Goal: Task Accomplishment & Management: Use online tool/utility

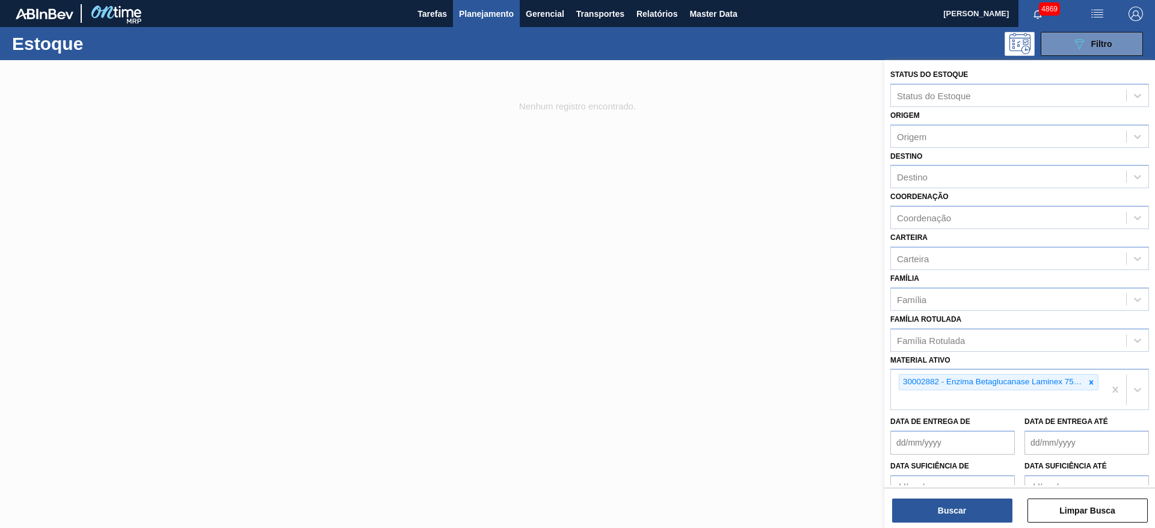
click at [676, 216] on div at bounding box center [577, 324] width 1155 height 528
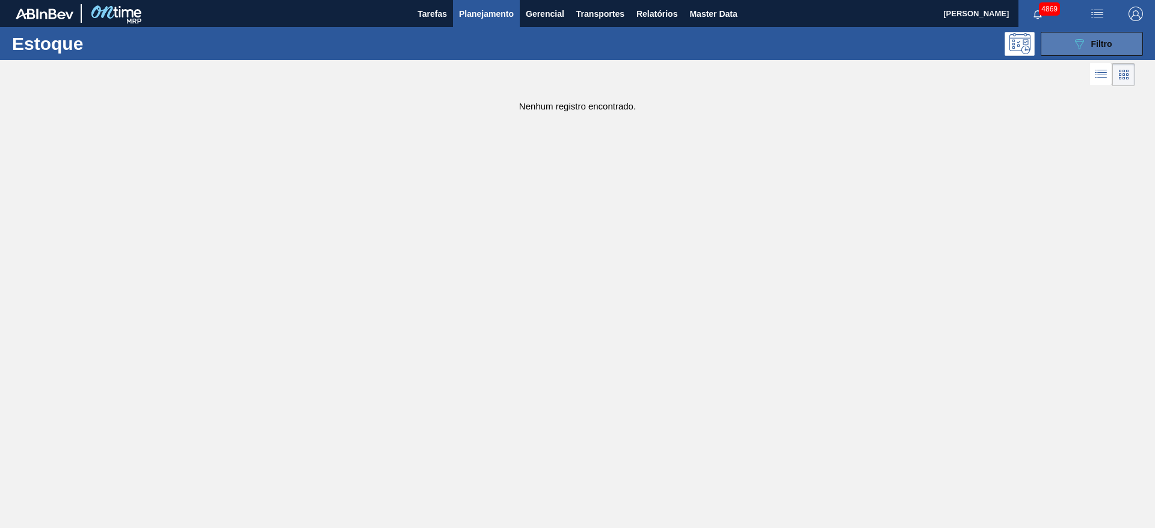
click at [1092, 37] on div "089F7B8B-B2A5-4AFE-B5C0-19BA573D28AC Filtro" at bounding box center [1092, 44] width 40 height 14
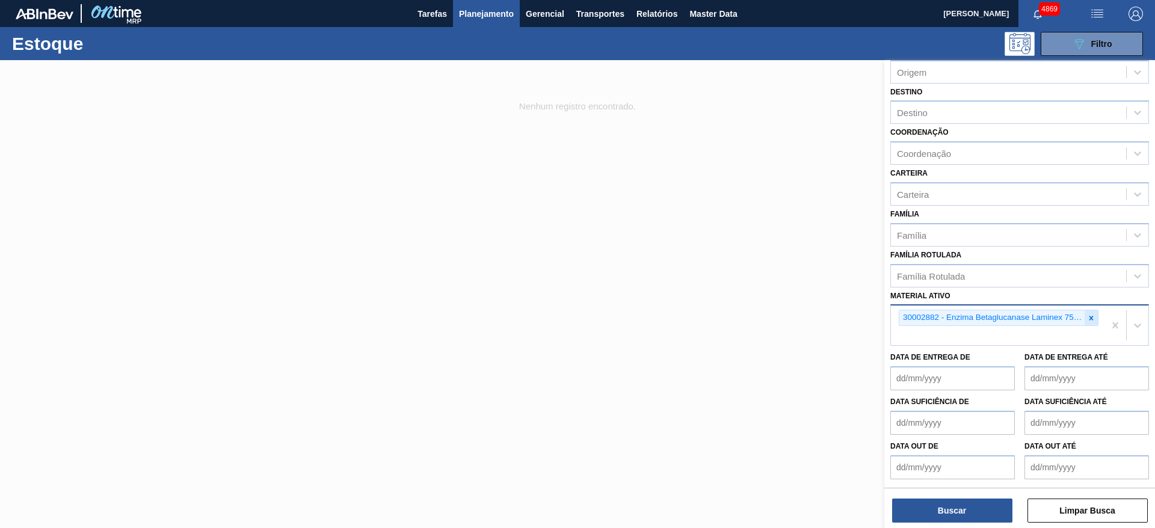
click at [1089, 319] on icon at bounding box center [1091, 318] width 8 height 8
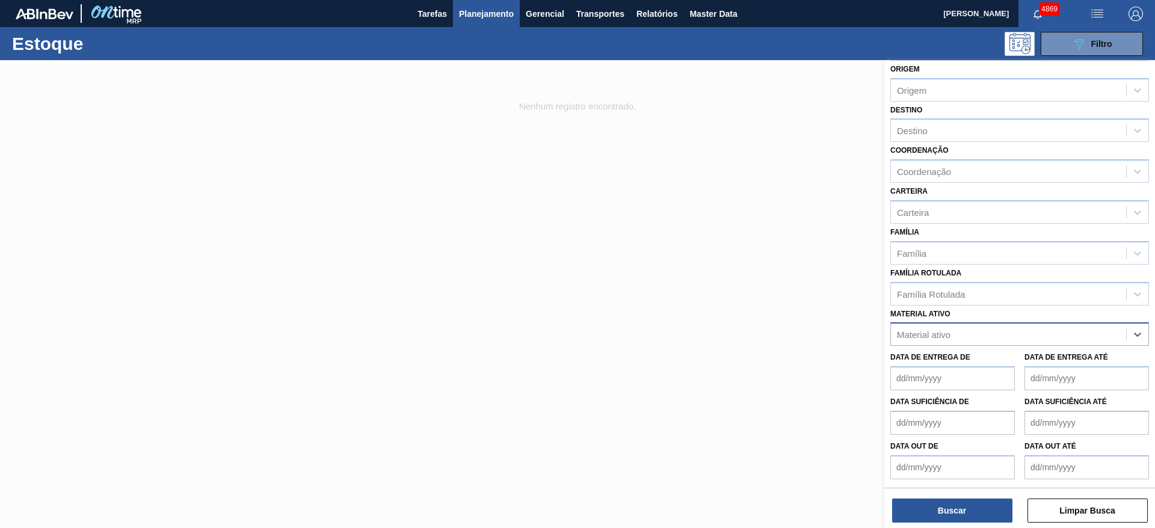
scroll to position [64, 0]
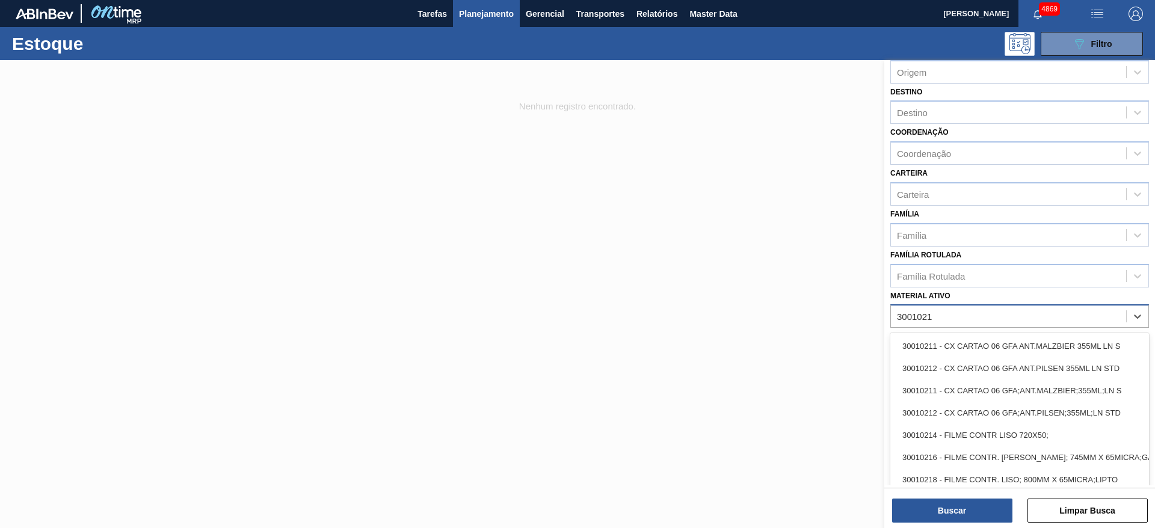
type ativo "30010210"
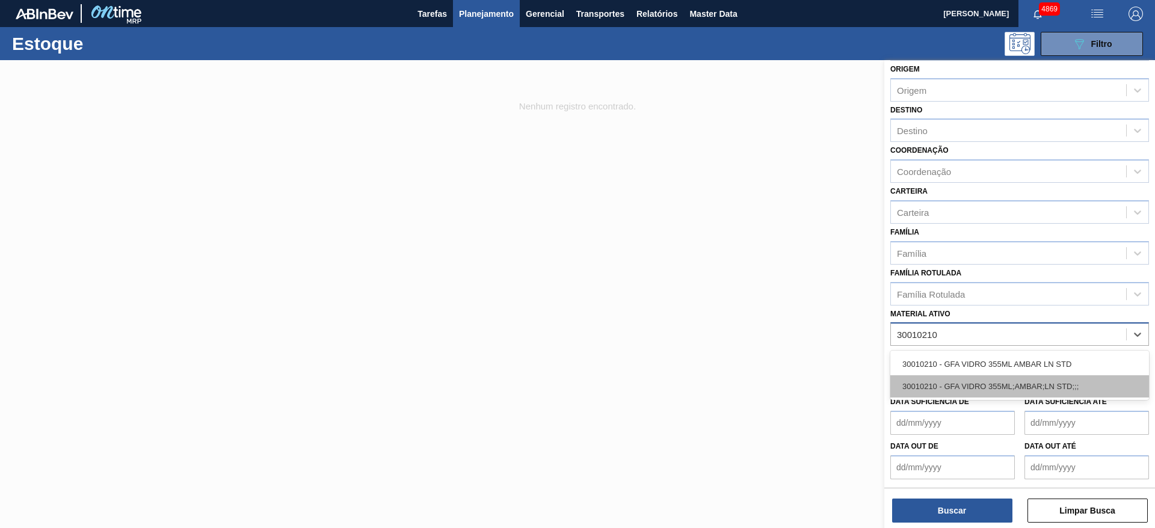
click at [988, 390] on div "30010210 - GFA VIDRO 355ML;AMBAR;LN STD;;;" at bounding box center [1019, 386] width 259 height 22
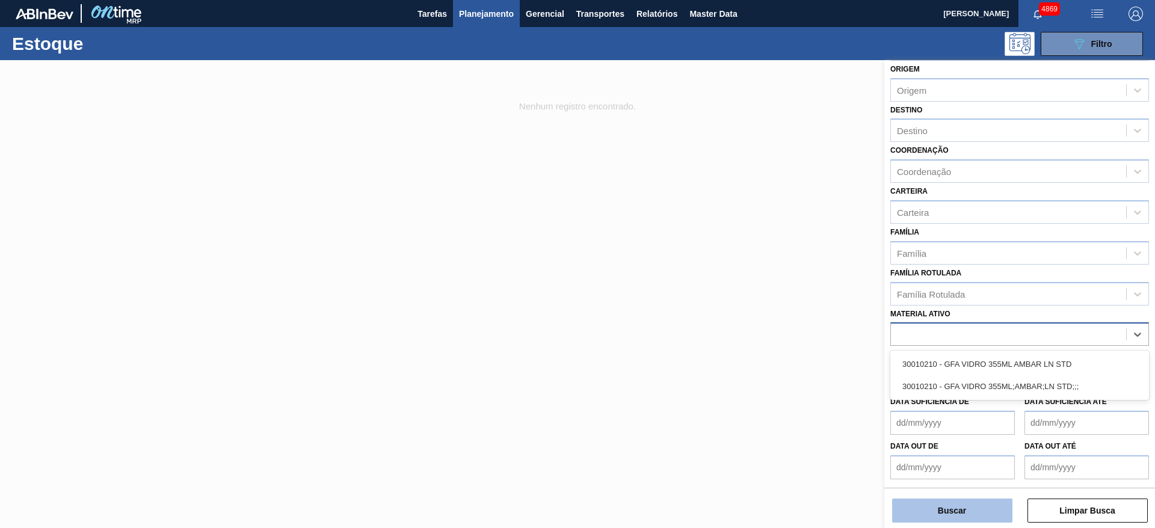
scroll to position [64, 0]
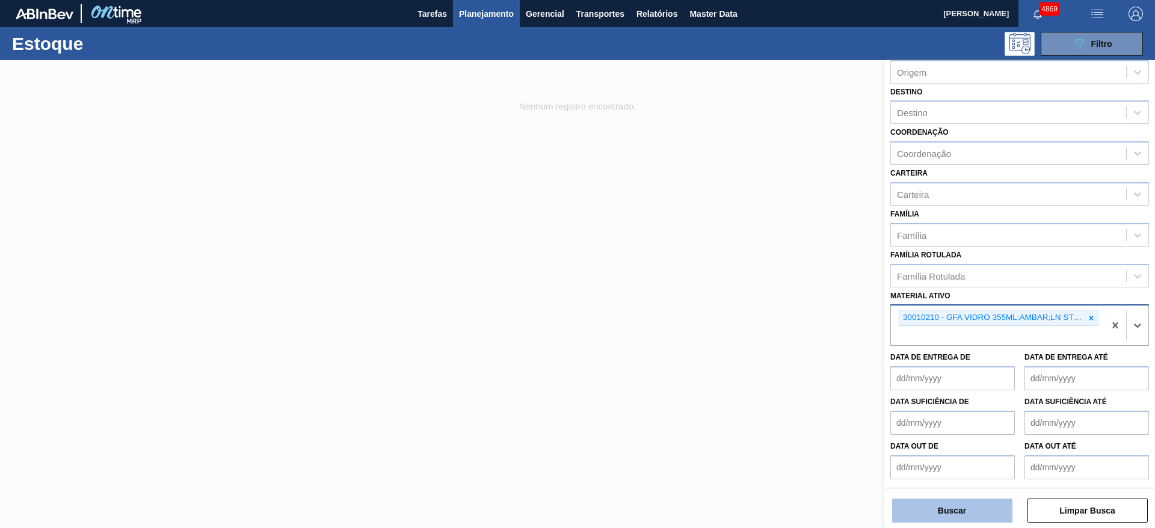
click at [987, 513] on button "Buscar" at bounding box center [952, 511] width 120 height 24
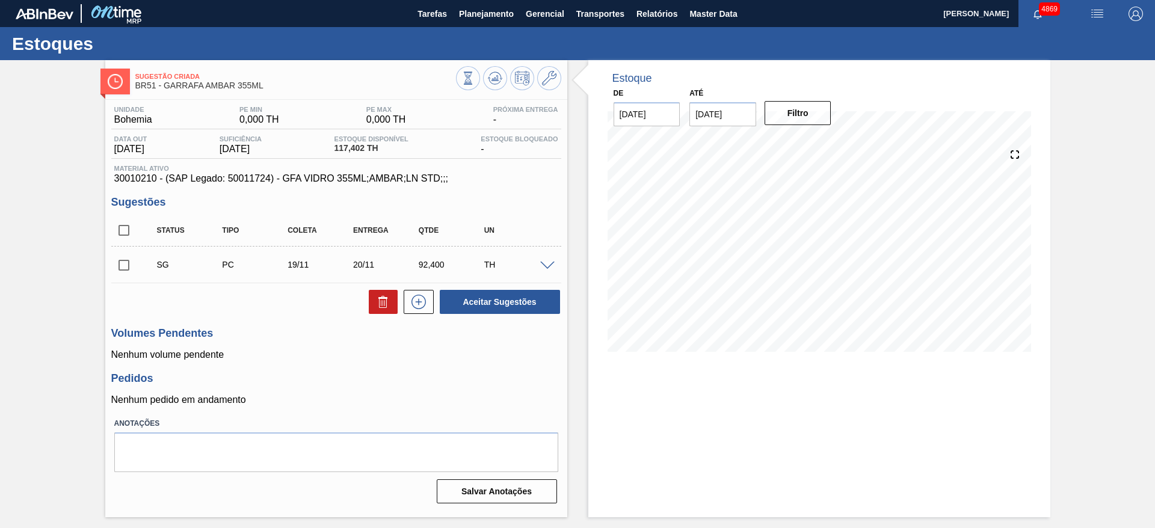
click at [552, 263] on span at bounding box center [547, 266] width 14 height 9
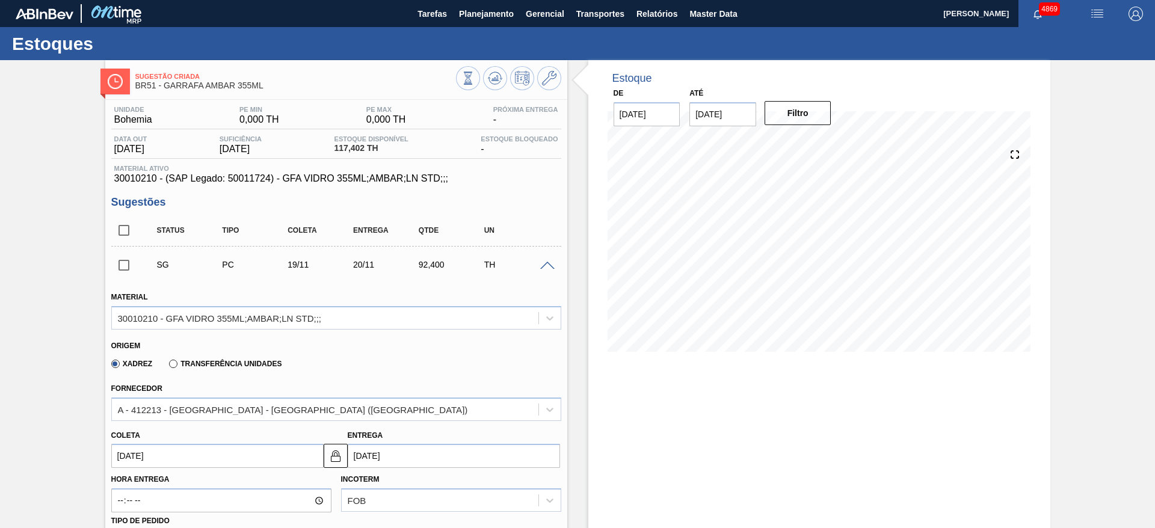
scroll to position [180, 0]
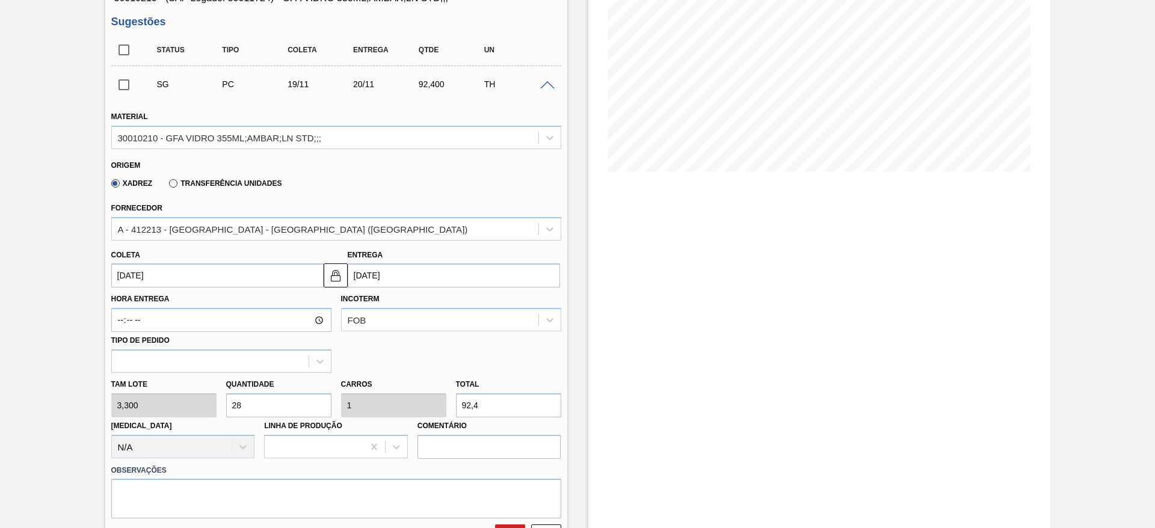
click at [376, 269] on input "[DATE]" at bounding box center [454, 275] width 212 height 24
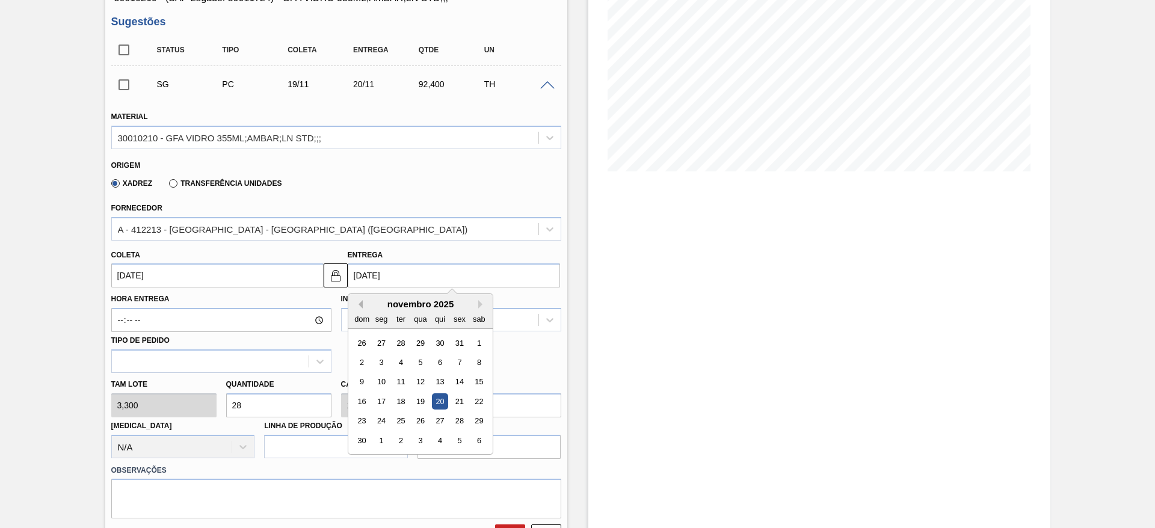
click at [357, 307] on button "Previous Month" at bounding box center [358, 304] width 8 height 8
click at [276, 226] on div "A - 412213 - [GEOGRAPHIC_DATA] - [GEOGRAPHIC_DATA] ([GEOGRAPHIC_DATA])" at bounding box center [293, 229] width 350 height 10
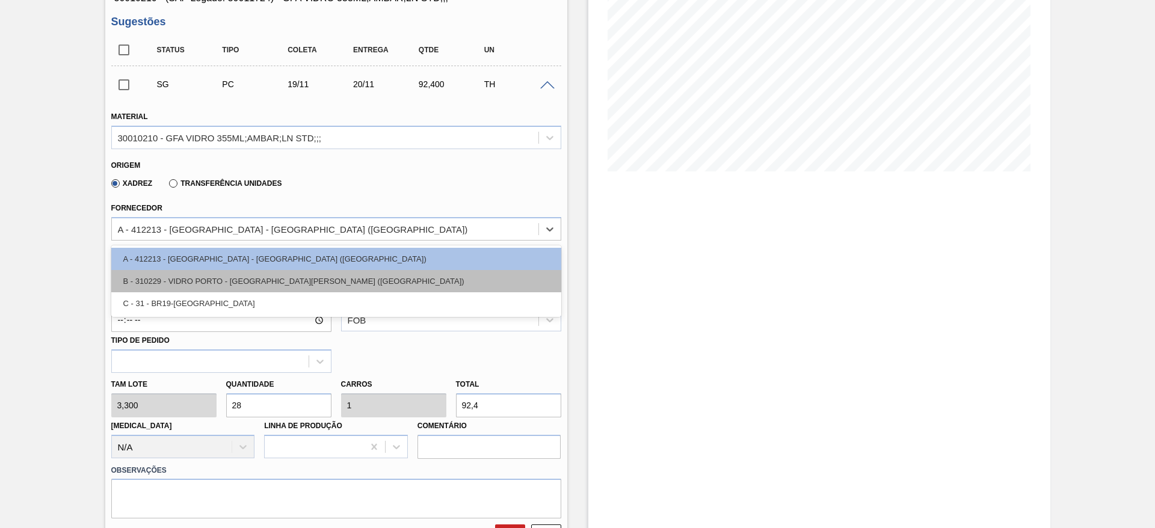
click at [264, 270] on div "B - 310229 - VIDRO PORTO - [GEOGRAPHIC_DATA][PERSON_NAME] ([GEOGRAPHIC_DATA])" at bounding box center [336, 281] width 450 height 22
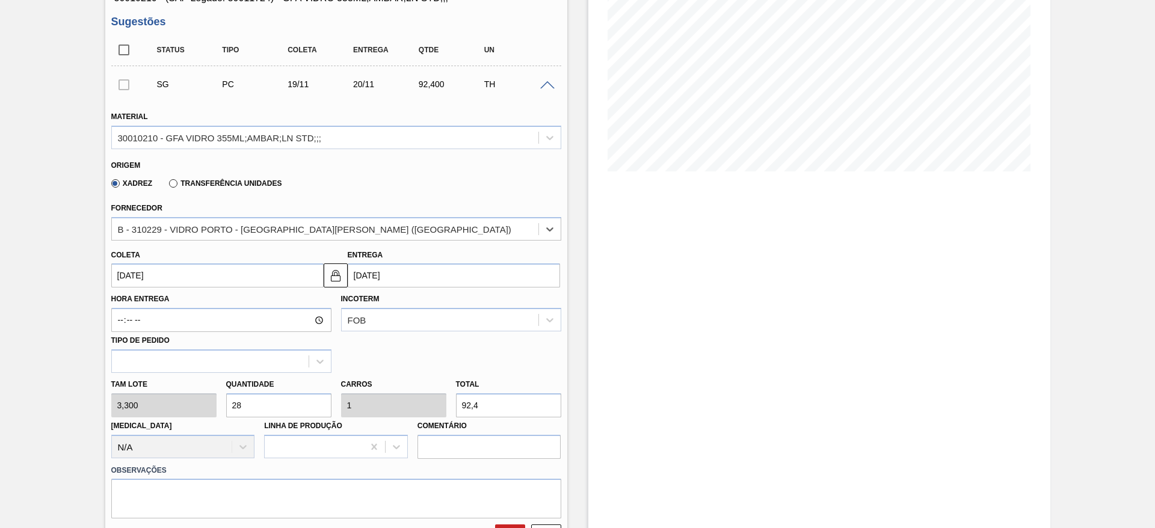
click at [280, 277] on input "[DATE]" at bounding box center [217, 275] width 212 height 24
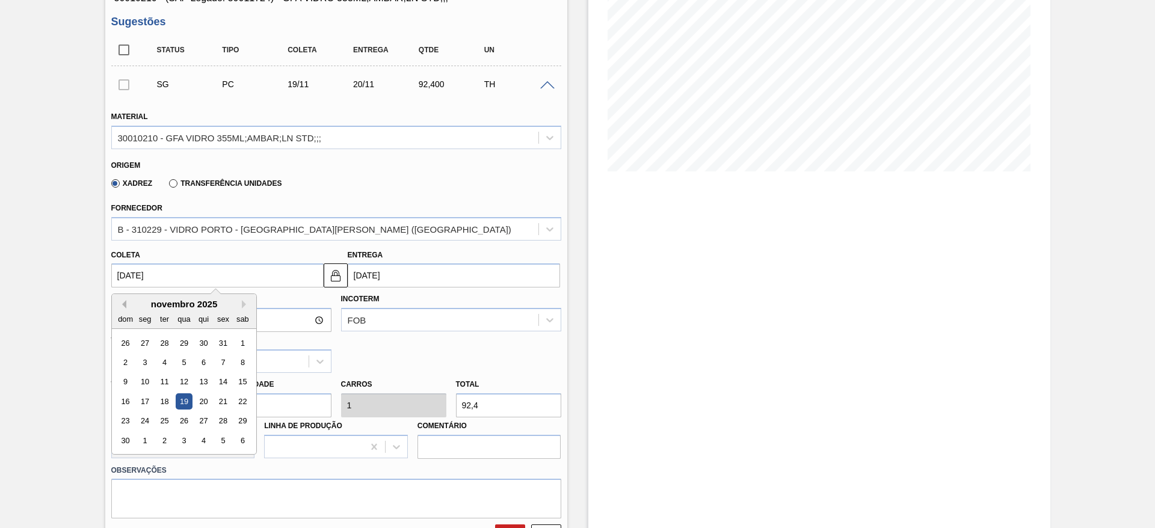
click at [125, 303] on button "Previous Month" at bounding box center [122, 304] width 8 height 8
click at [221, 398] on div "24" at bounding box center [223, 401] width 16 height 16
type input "[DATE]"
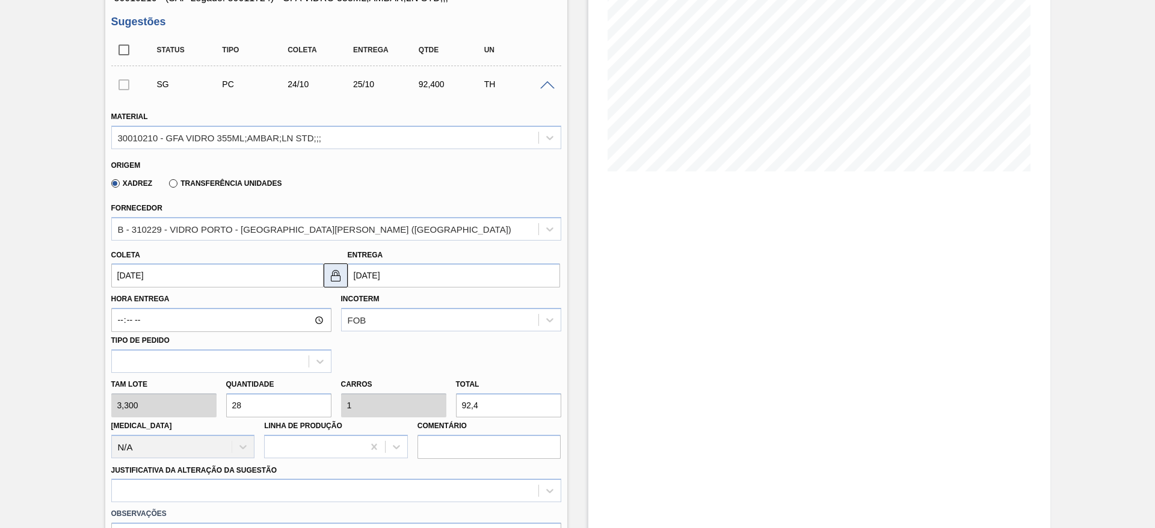
click at [326, 282] on button at bounding box center [336, 275] width 24 height 24
click at [366, 276] on input "[DATE]" at bounding box center [454, 275] width 212 height 24
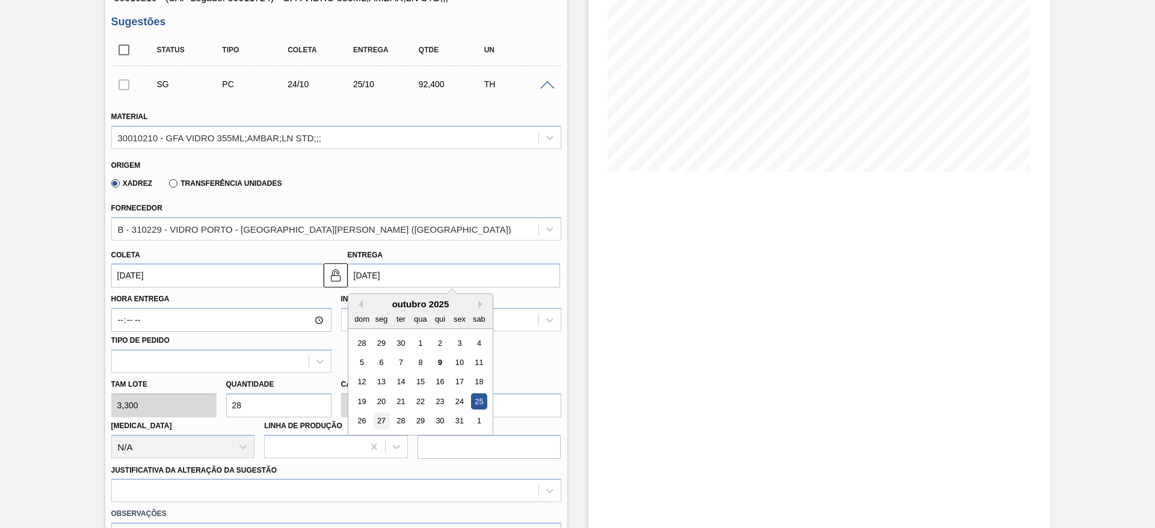
click at [380, 422] on div "27" at bounding box center [381, 421] width 16 height 16
type input "[DATE]"
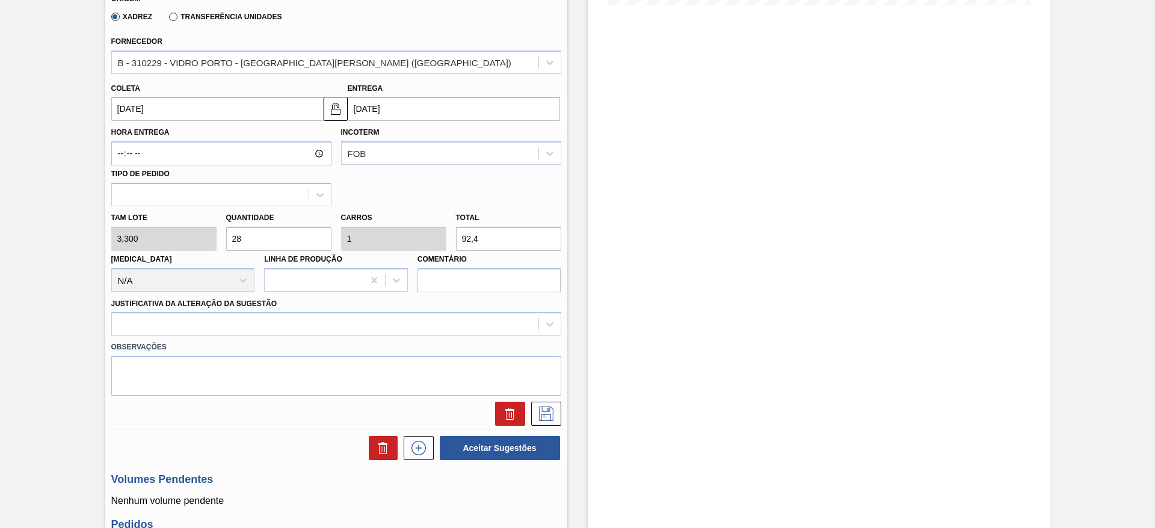
scroll to position [361, 0]
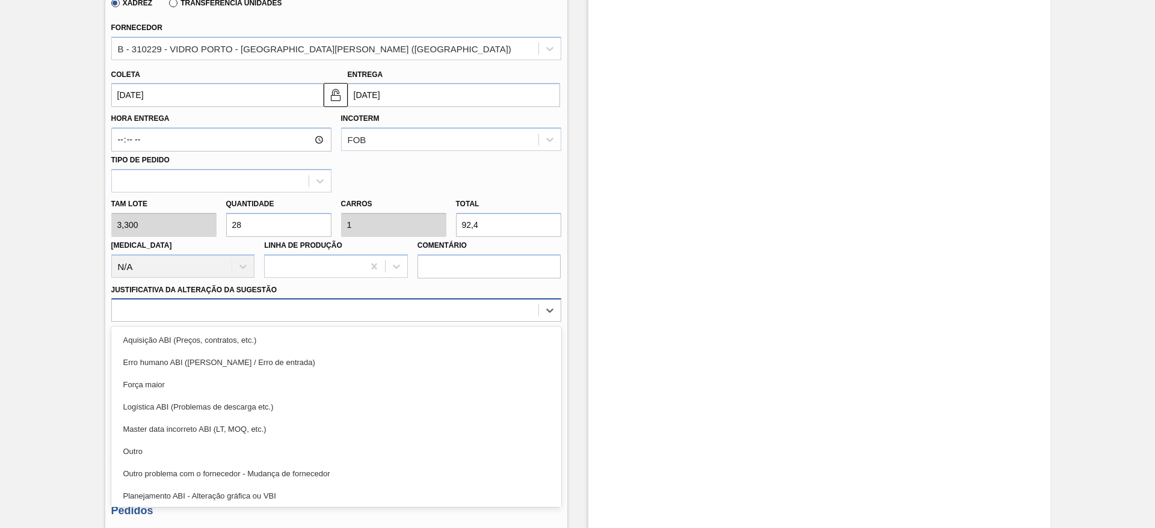
click at [325, 316] on div at bounding box center [325, 310] width 426 height 17
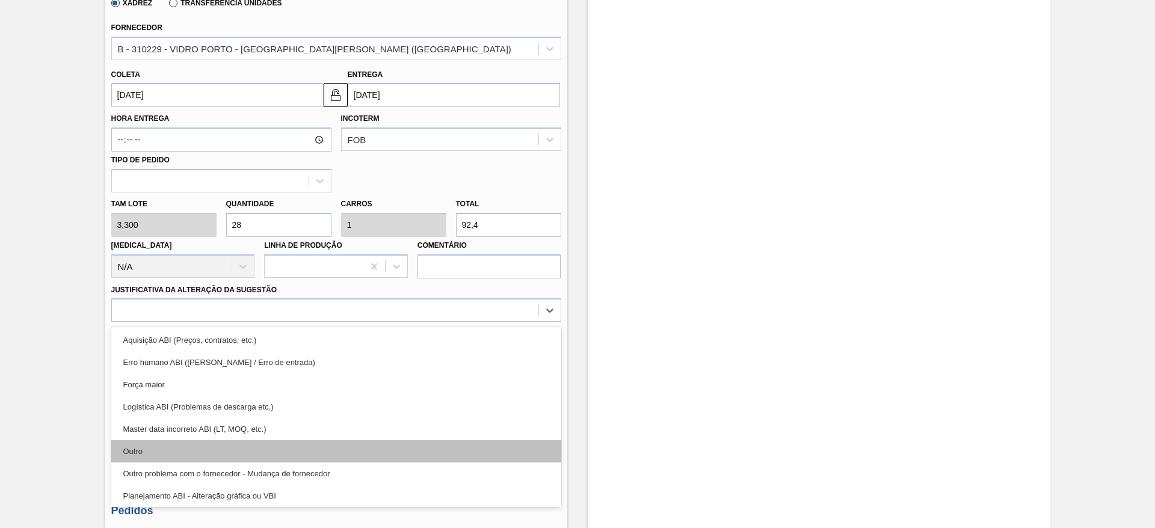
click at [242, 454] on div "Outro" at bounding box center [336, 451] width 450 height 22
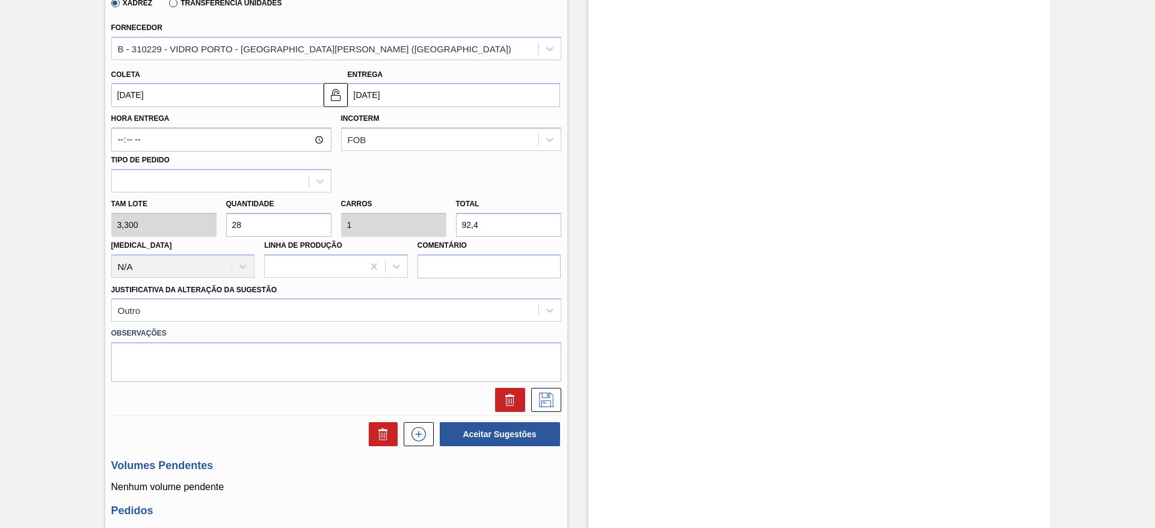
drag, startPoint x: 275, startPoint y: 223, endPoint x: 226, endPoint y: 218, distance: 49.6
click at [226, 218] on input "28" at bounding box center [278, 225] width 105 height 24
type input "1"
type input "0,036"
type input "3,3"
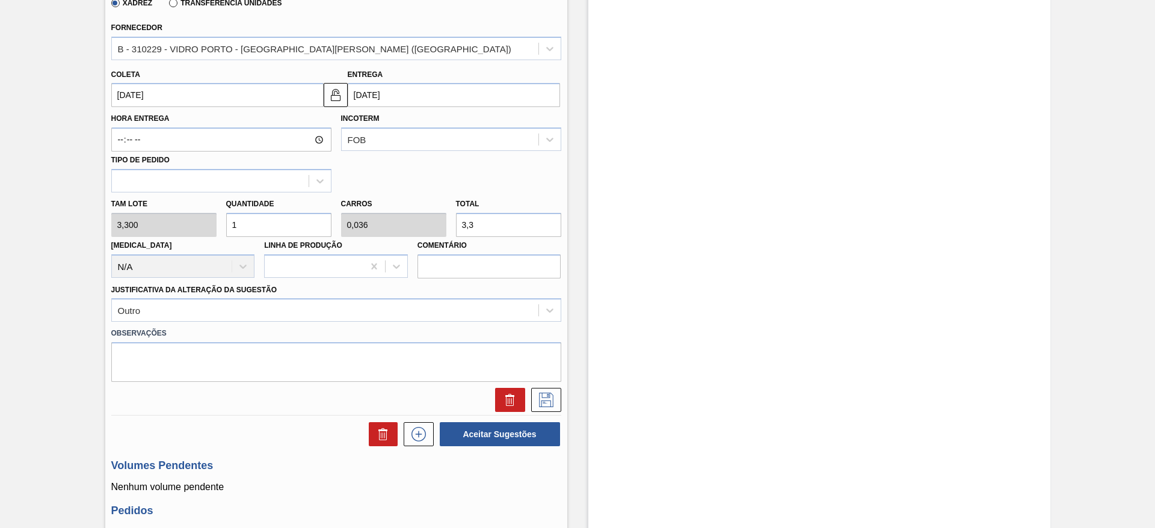
type input "14"
type input "0,5"
type input "46,2"
type input "14"
click at [542, 399] on icon at bounding box center [546, 400] width 19 height 14
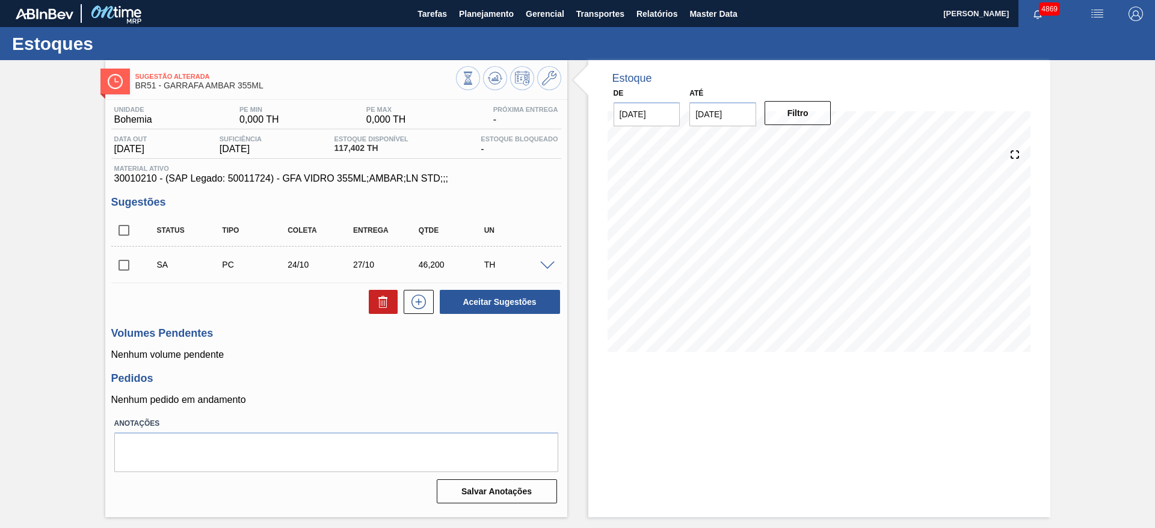
scroll to position [0, 0]
click at [430, 297] on button at bounding box center [419, 302] width 30 height 24
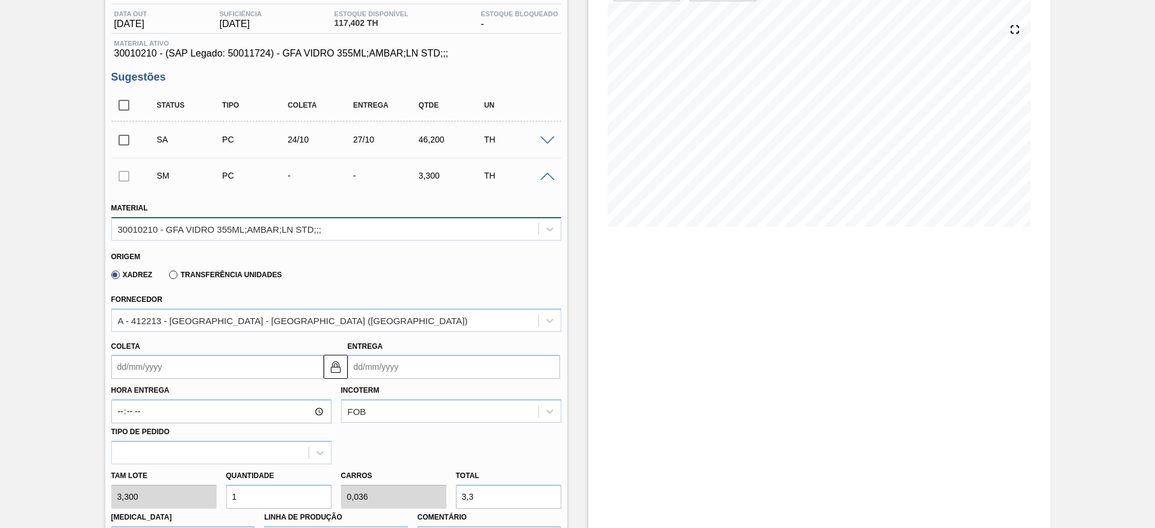
scroll to position [180, 0]
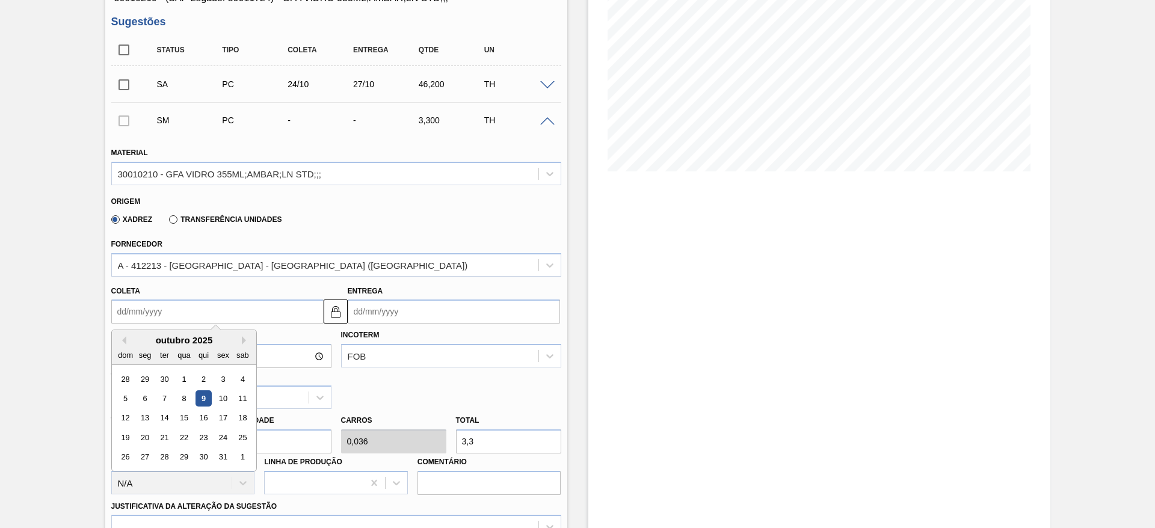
click at [274, 316] on input "Coleta" at bounding box center [217, 312] width 212 height 24
click at [414, 307] on input "Entrega" at bounding box center [454, 312] width 212 height 24
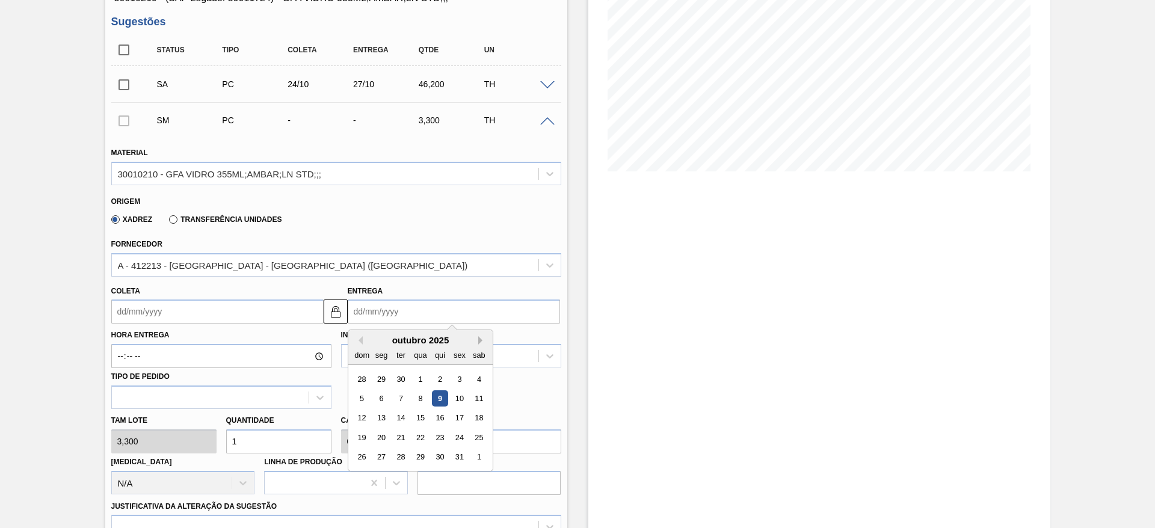
click at [479, 341] on button "Next Month" at bounding box center [482, 340] width 8 height 8
click at [378, 398] on div "3" at bounding box center [381, 398] width 16 height 16
type input "[DATE]"
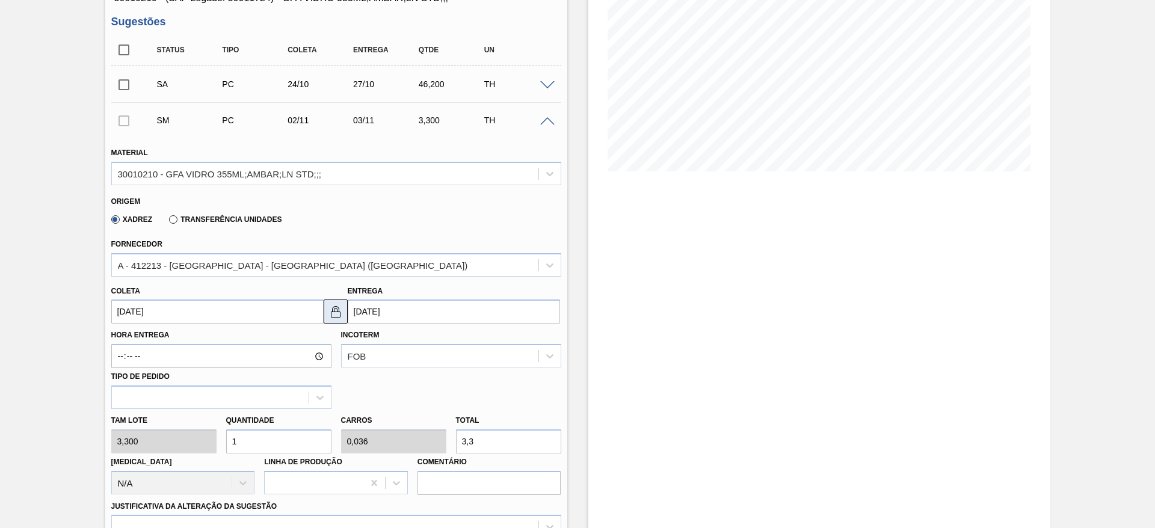
click at [331, 315] on img at bounding box center [335, 311] width 14 height 14
click at [307, 315] on input "[DATE]" at bounding box center [217, 312] width 212 height 24
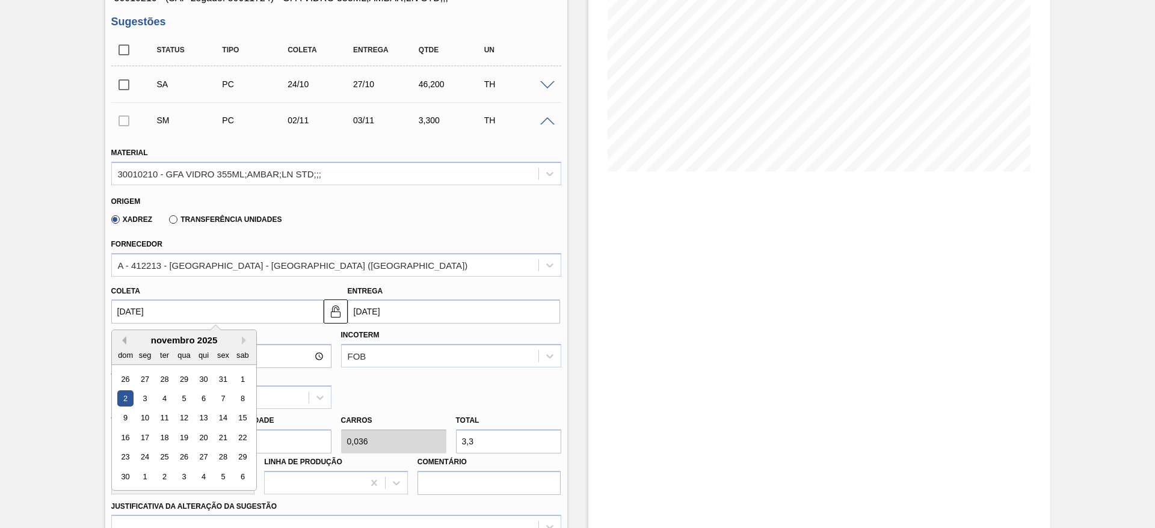
click at [124, 342] on button "Previous Month" at bounding box center [122, 340] width 8 height 8
click at [224, 454] on div "31" at bounding box center [223, 457] width 16 height 16
type input "[DATE]"
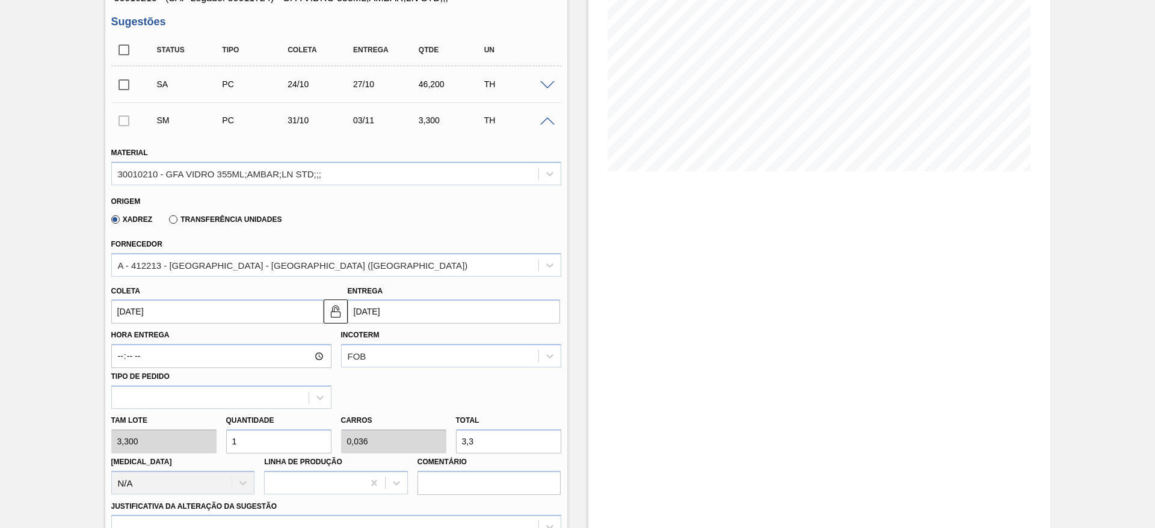
drag, startPoint x: 210, startPoint y: 417, endPoint x: 219, endPoint y: 427, distance: 13.6
click at [204, 420] on label "Tam lote" at bounding box center [163, 420] width 105 height 17
click at [269, 440] on input "1" at bounding box center [278, 442] width 105 height 24
type input "14"
type input "0,5"
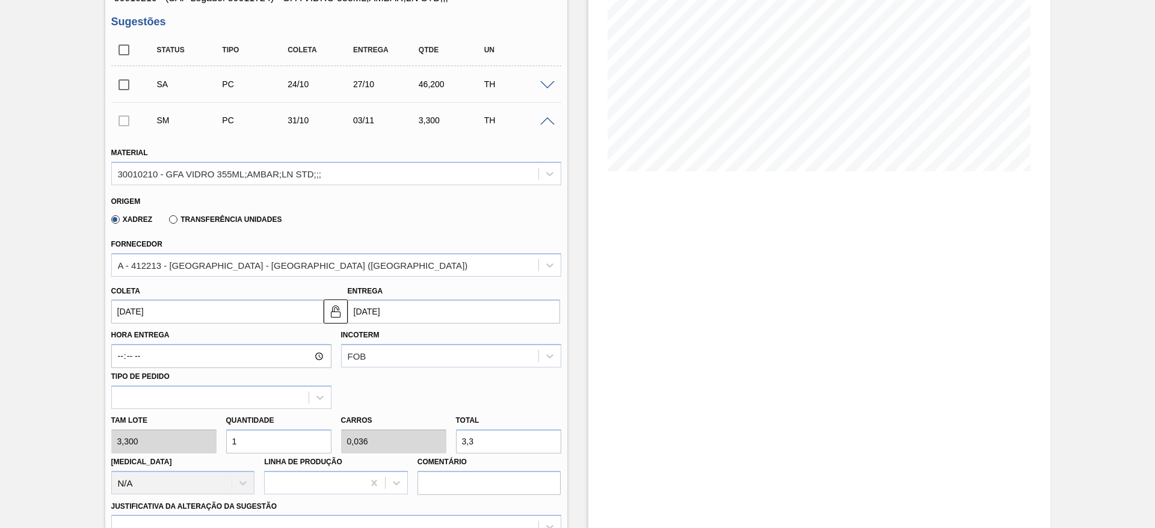
type input "46,2"
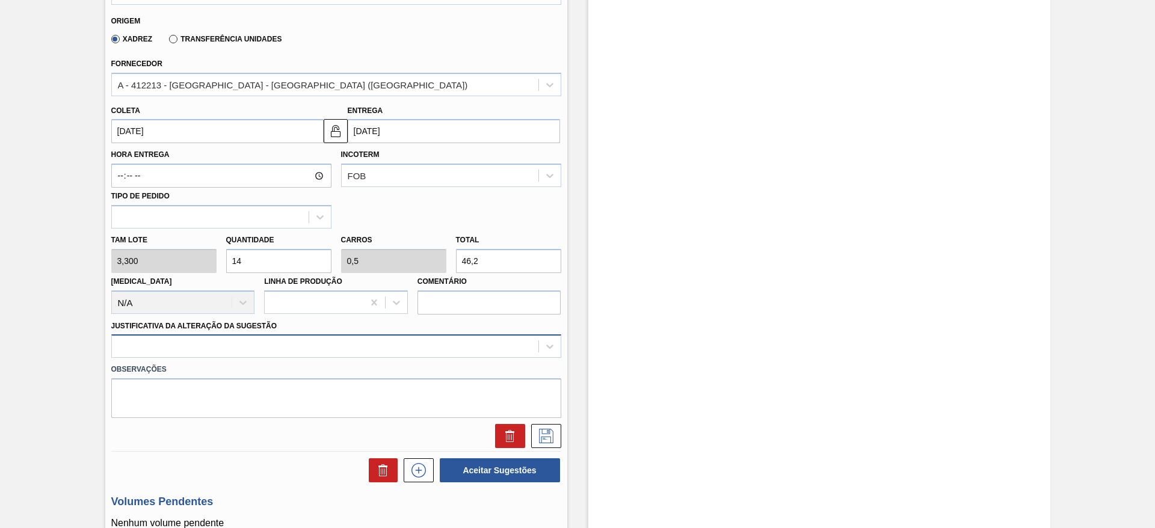
type input "14"
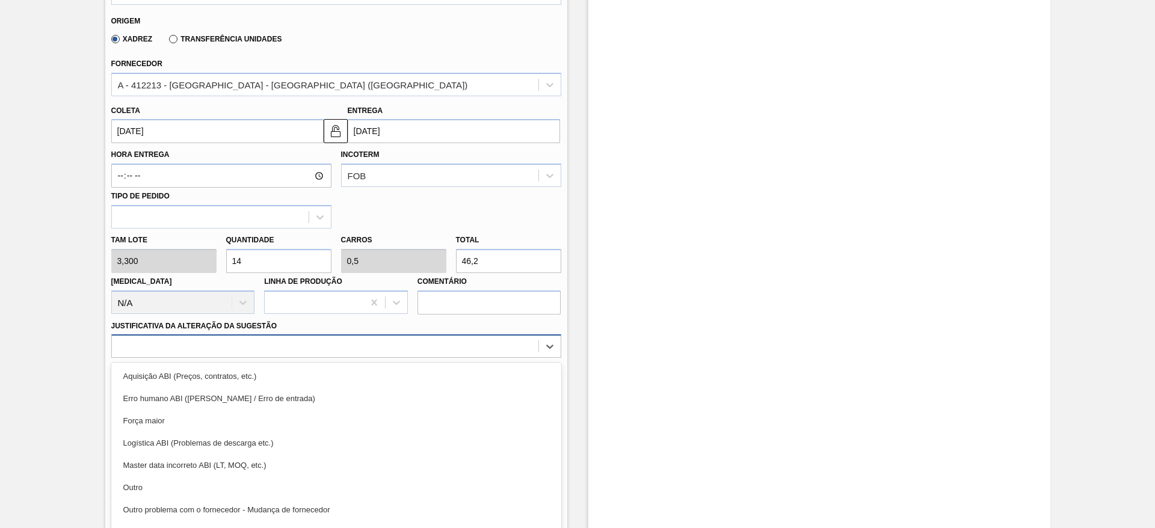
drag, startPoint x: 250, startPoint y: 338, endPoint x: 261, endPoint y: 405, distance: 68.3
click at [250, 343] on div "option Aquisição ABI (Preços, contratos, etc.) focused, 1 of 18. 18 results ava…" at bounding box center [336, 345] width 450 height 23
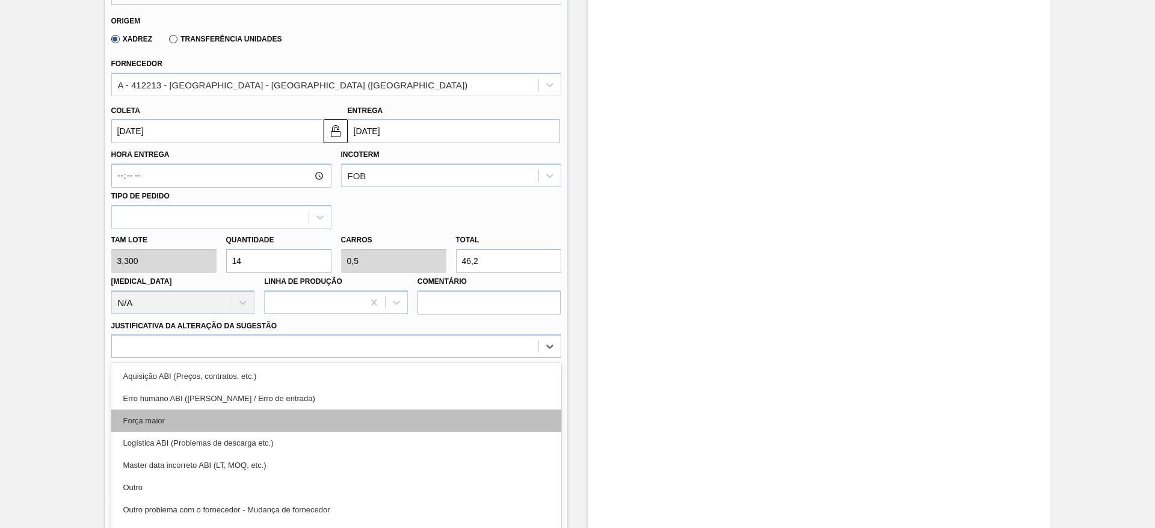
scroll to position [381, 0]
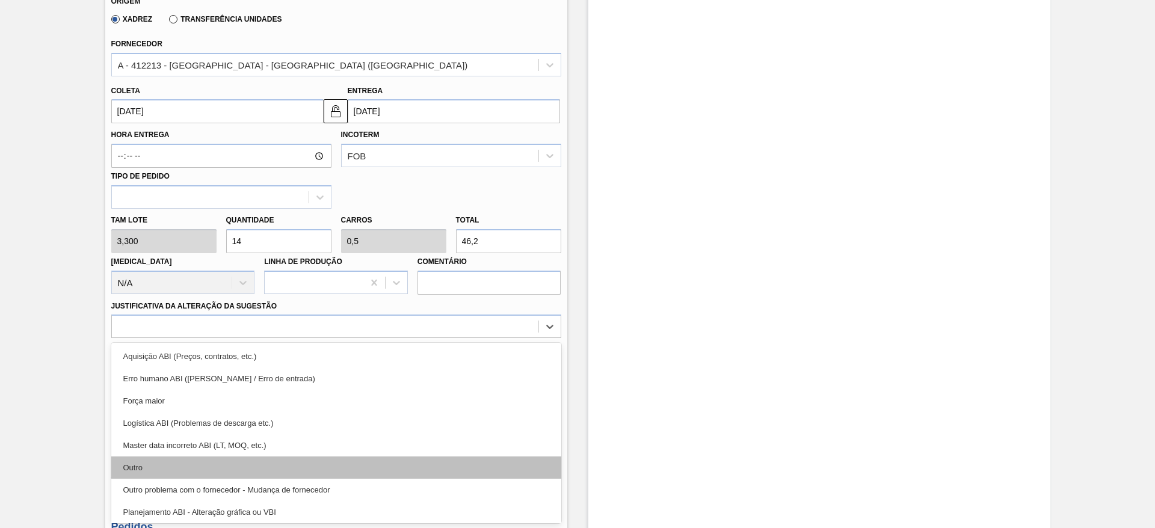
click at [243, 460] on div "Outro" at bounding box center [336, 468] width 450 height 22
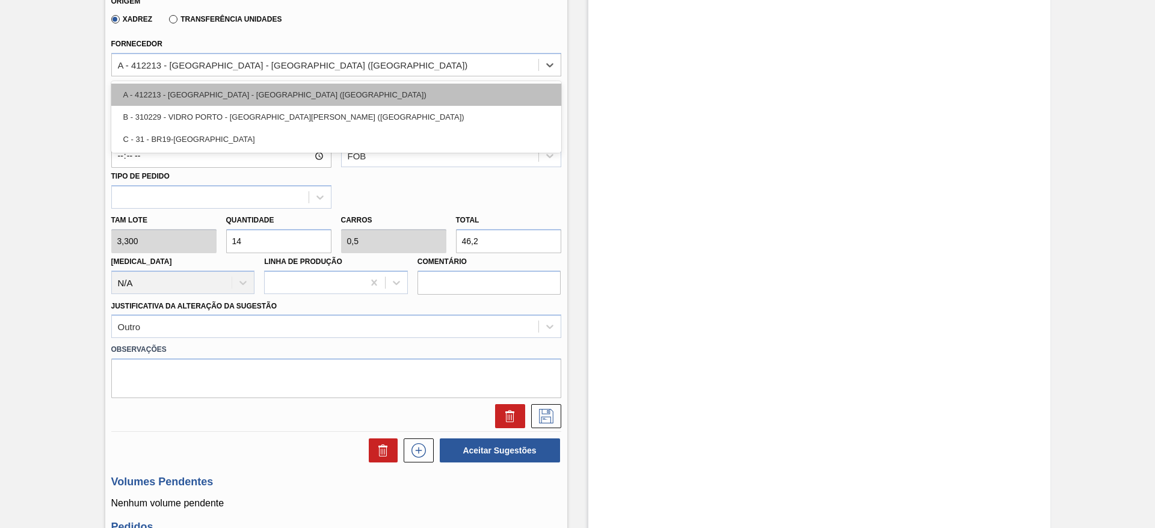
drag, startPoint x: 312, startPoint y: 62, endPoint x: 310, endPoint y: 87, distance: 25.3
click at [310, 62] on div "A - 412213 - [GEOGRAPHIC_DATA] - [GEOGRAPHIC_DATA] ([GEOGRAPHIC_DATA])" at bounding box center [293, 65] width 350 height 10
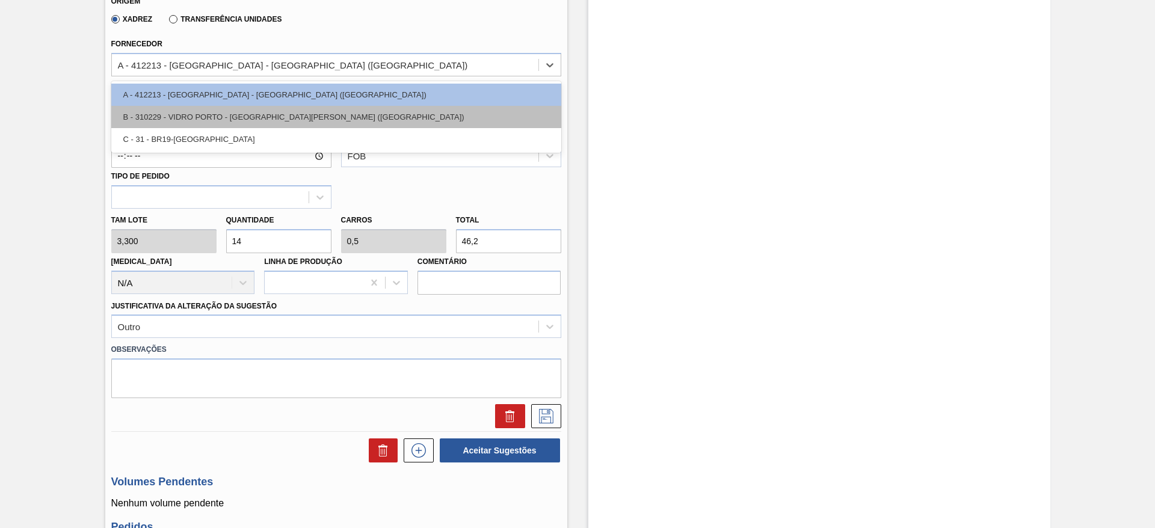
click at [301, 110] on div "B - 310229 - VIDRO PORTO - [GEOGRAPHIC_DATA][PERSON_NAME] ([GEOGRAPHIC_DATA])" at bounding box center [336, 117] width 450 height 22
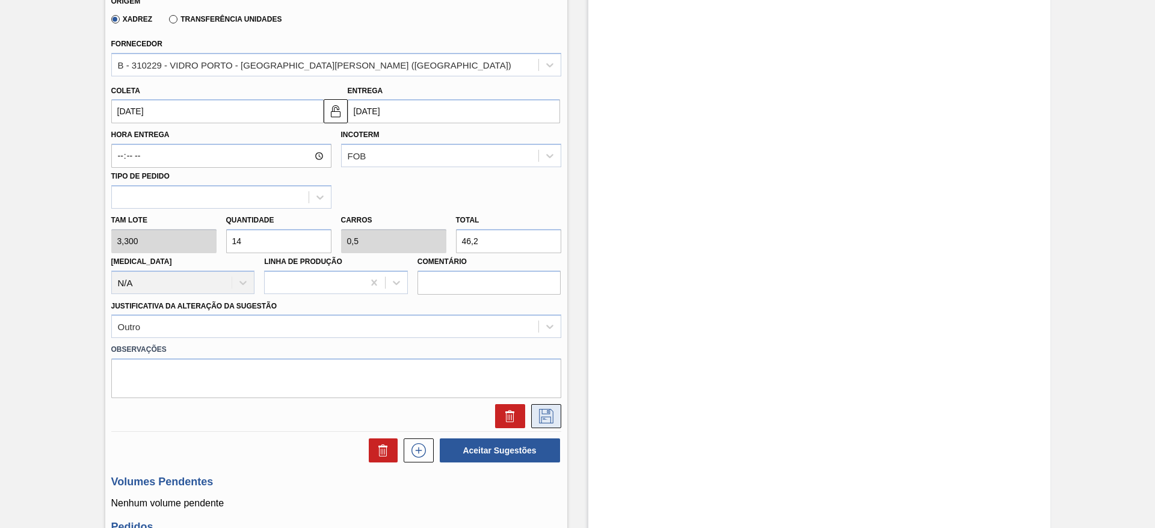
click at [537, 414] on icon at bounding box center [546, 416] width 19 height 14
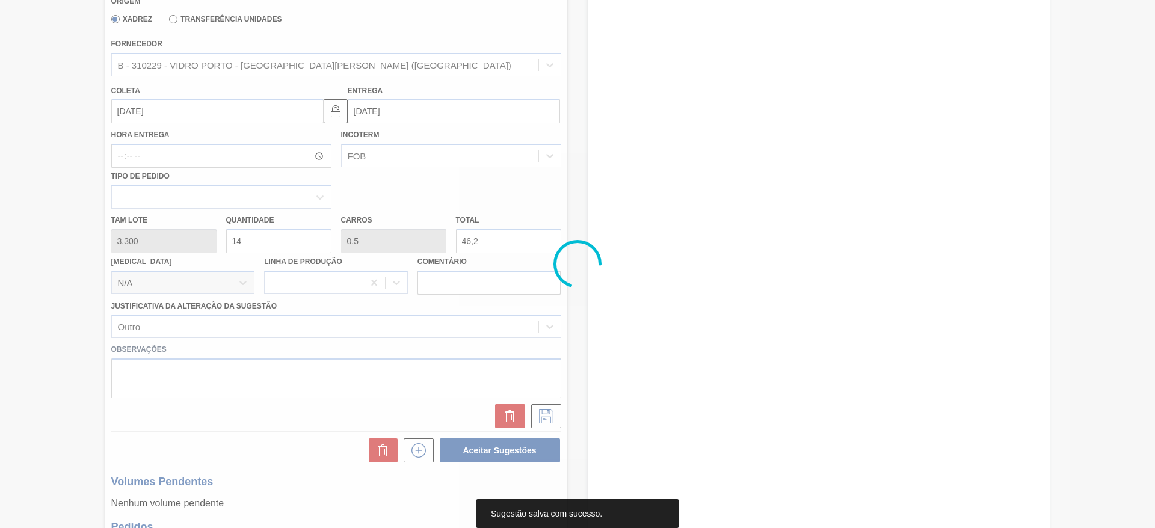
scroll to position [22, 0]
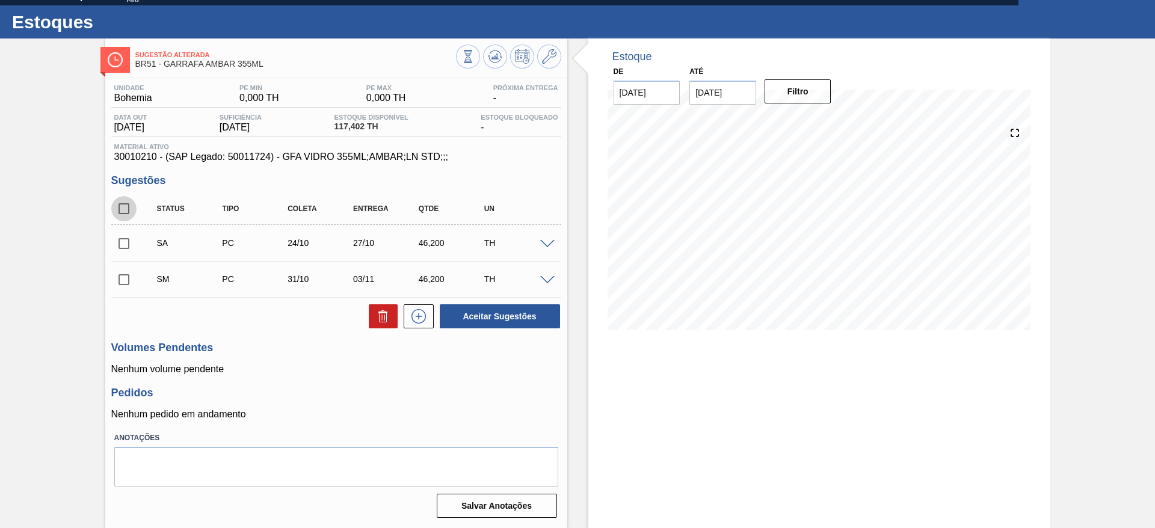
click at [128, 213] on input "checkbox" at bounding box center [123, 208] width 25 height 25
checkbox input "true"
click at [502, 313] on button "Aceitar Sugestões" at bounding box center [500, 316] width 120 height 24
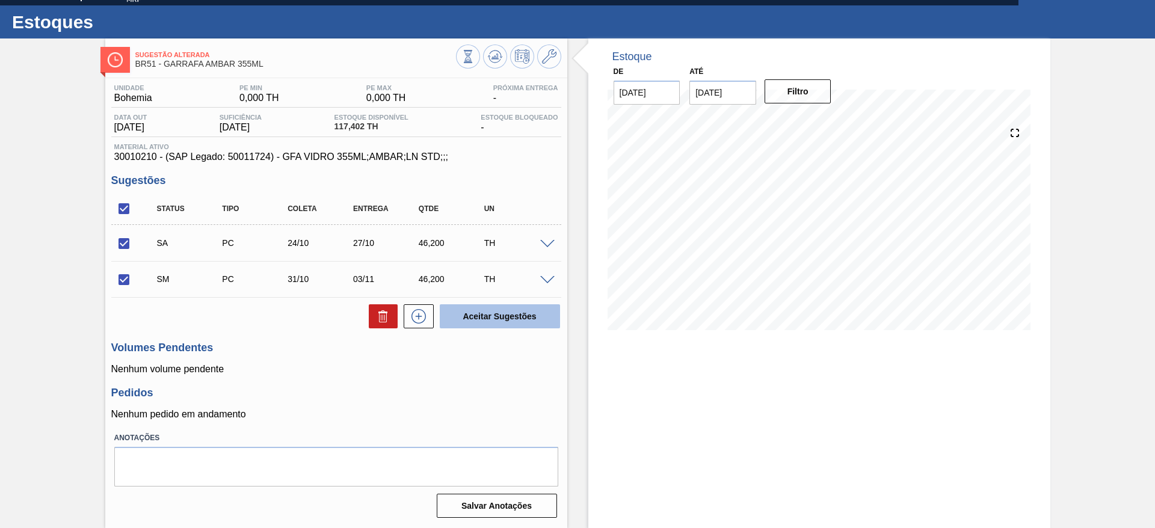
checkbox input "false"
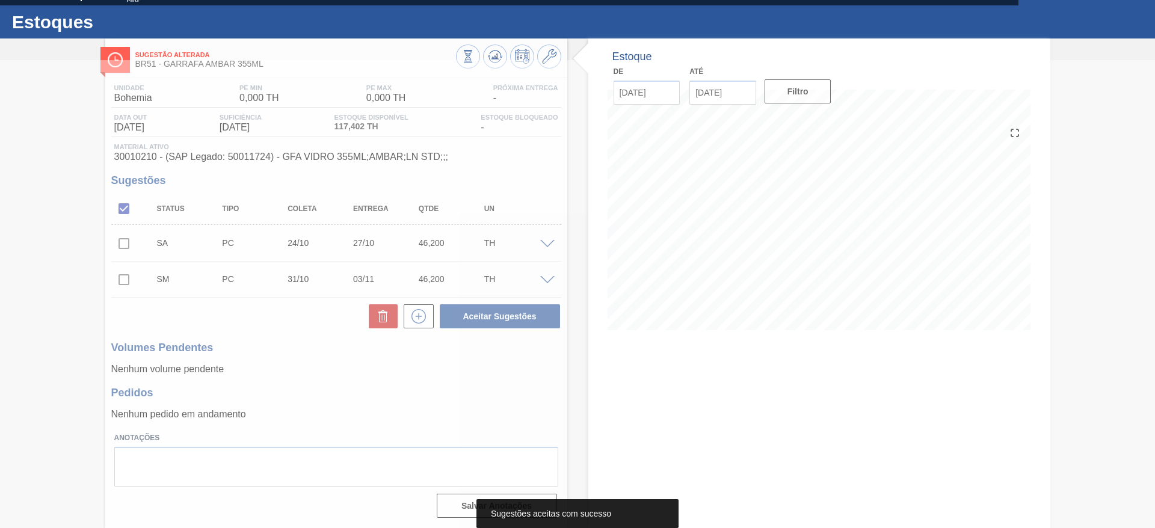
scroll to position [2, 0]
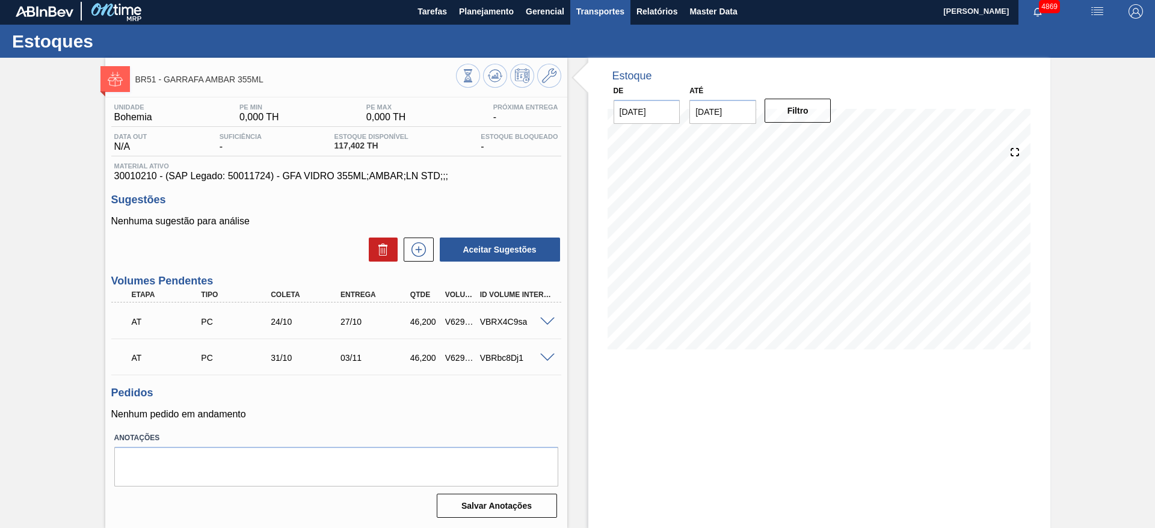
click at [604, 16] on span "Transportes" at bounding box center [600, 11] width 48 height 14
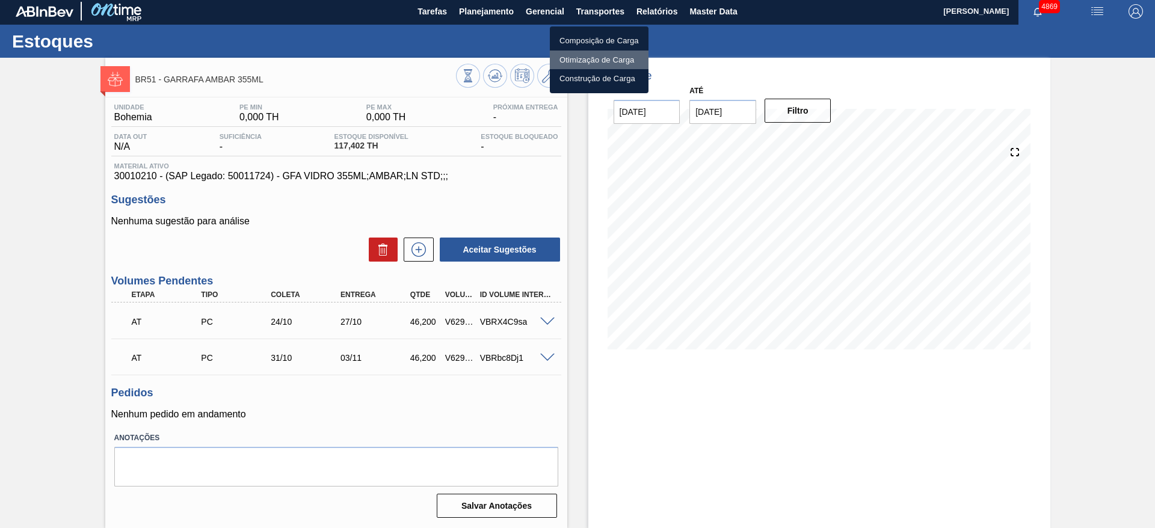
click at [587, 56] on li "Otimização de Carga" at bounding box center [599, 60] width 99 height 19
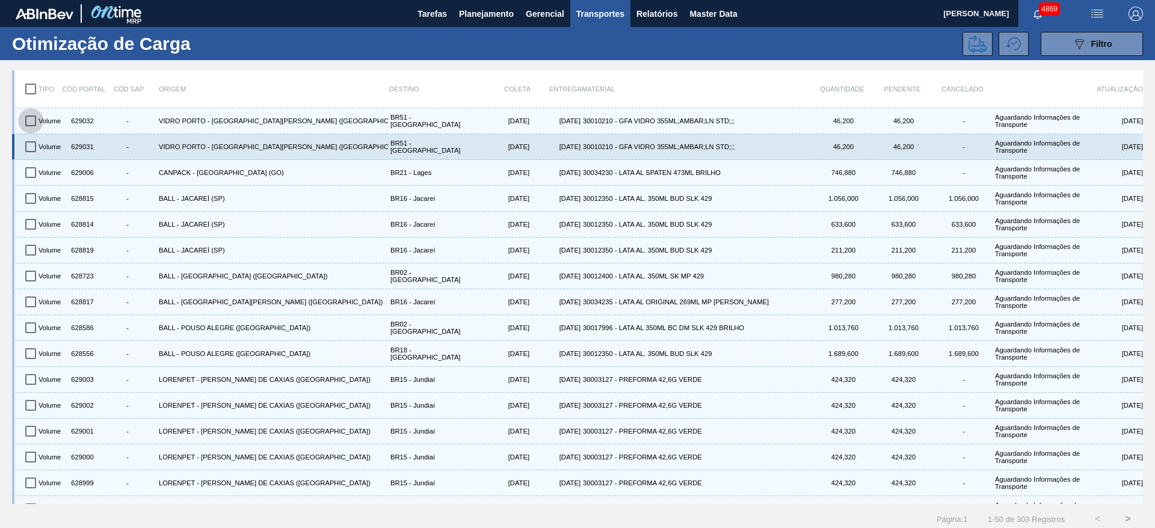
drag, startPoint x: 29, startPoint y: 121, endPoint x: 37, endPoint y: 143, distance: 22.8
click at [29, 122] on input "checkbox" at bounding box center [30, 120] width 25 height 25
checkbox input "true"
click at [31, 147] on input "checkbox" at bounding box center [30, 146] width 25 height 25
checkbox input "true"
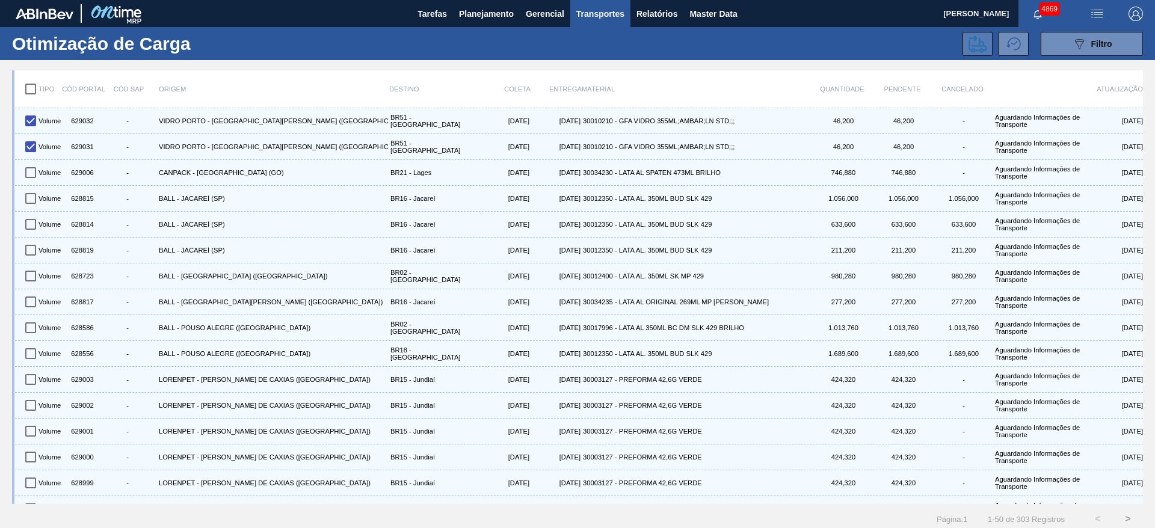
click at [971, 45] on icon at bounding box center [977, 44] width 18 height 18
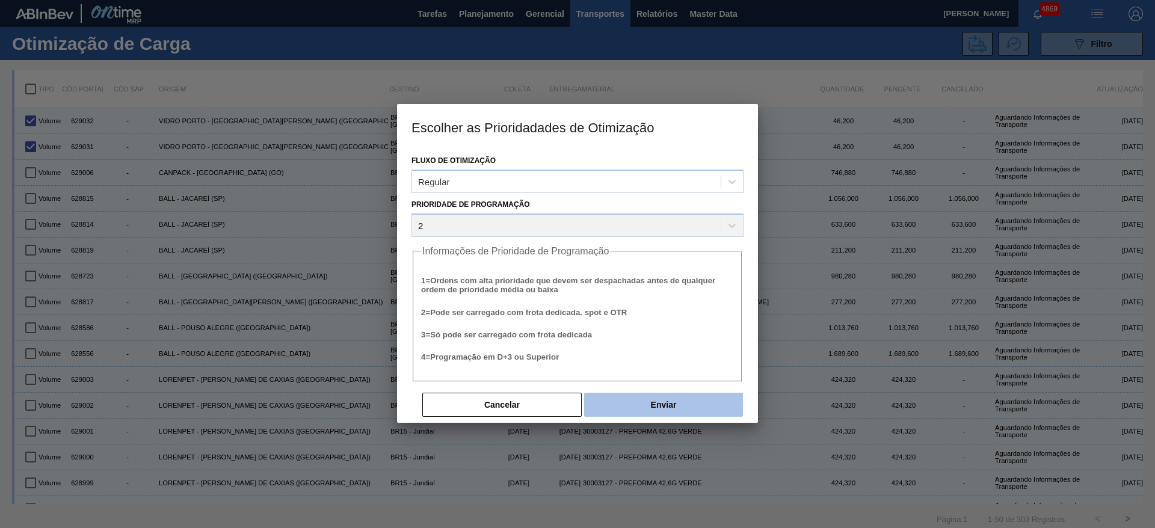
click at [680, 394] on button "Enviar" at bounding box center [663, 405] width 159 height 24
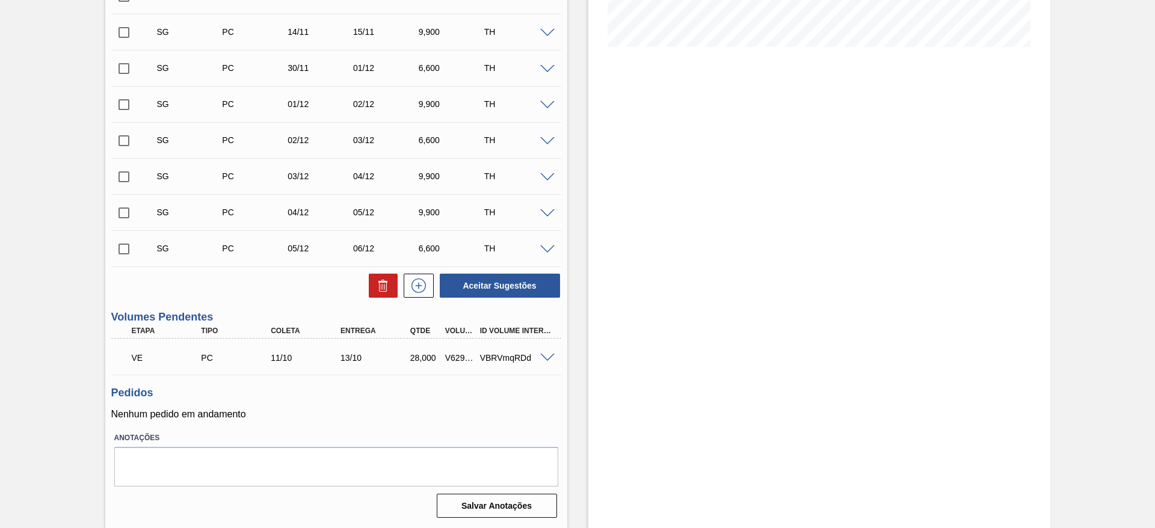
scroll to position [34, 0]
